Goal: Information Seeking & Learning: Learn about a topic

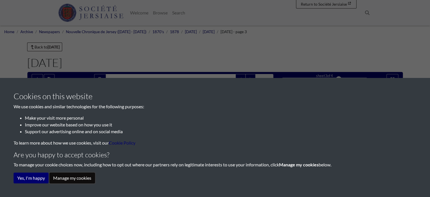
click at [56, 179] on button "Manage my cookies" at bounding box center [73, 177] width 46 height 11
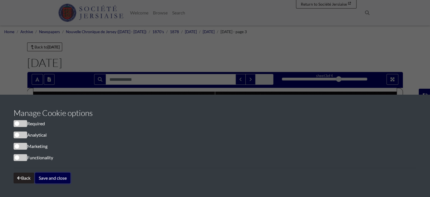
click at [44, 175] on button "Save and close" at bounding box center [52, 177] width 35 height 11
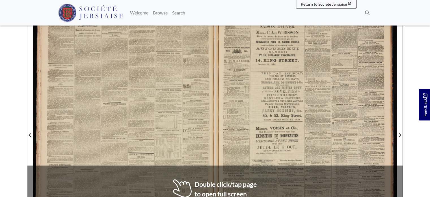
scroll to position [28, 0]
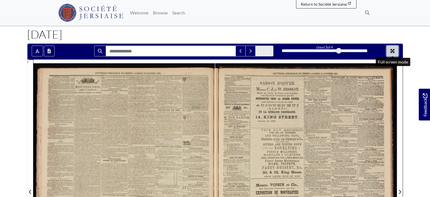
click at [393, 50] on icon "Full screen mode" at bounding box center [392, 51] width 5 height 5
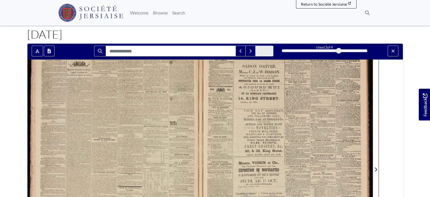
scroll to position [0, 0]
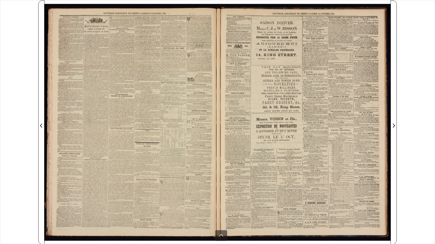
click at [144, 129] on div at bounding box center [130, 122] width 173 height 244
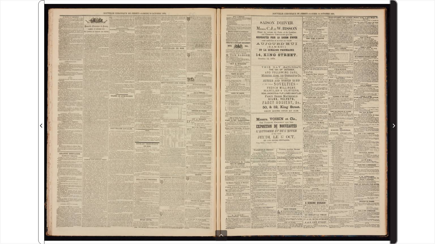
drag, startPoint x: 97, startPoint y: 118, endPoint x: 393, endPoint y: 124, distance: 295.7
click at [393, 124] on icon "Next Page" at bounding box center [393, 126] width 3 height 5
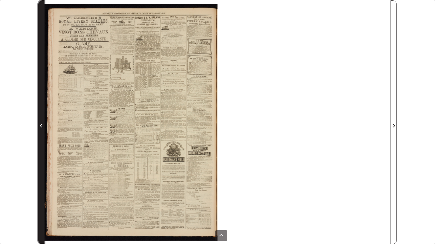
click at [39, 126] on span "Previous Page" at bounding box center [41, 126] width 6 height 7
